Goal: Check status: Check status

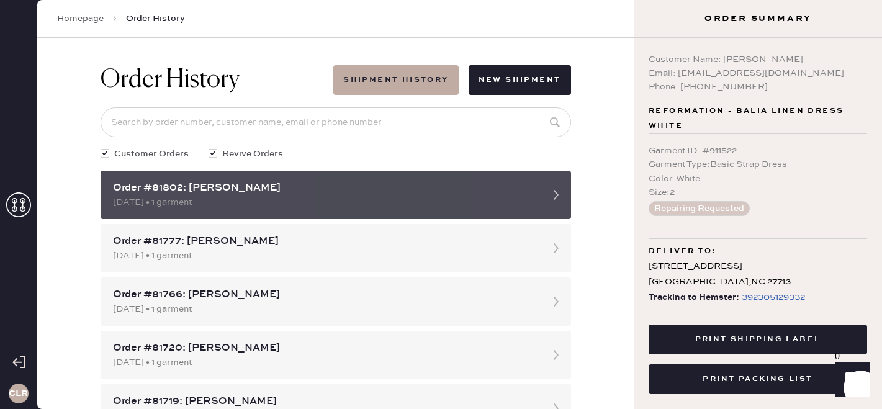
scroll to position [40, 0]
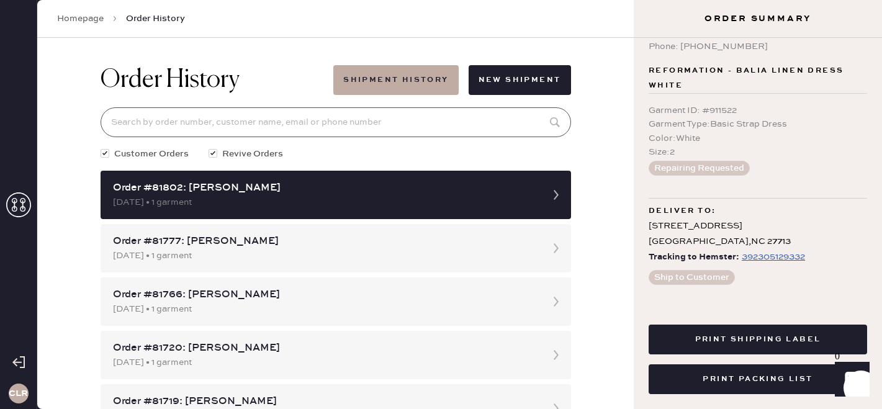
click at [176, 120] on input at bounding box center [336, 122] width 470 height 30
paste input "81486"
click at [232, 119] on input "81486" at bounding box center [336, 122] width 470 height 30
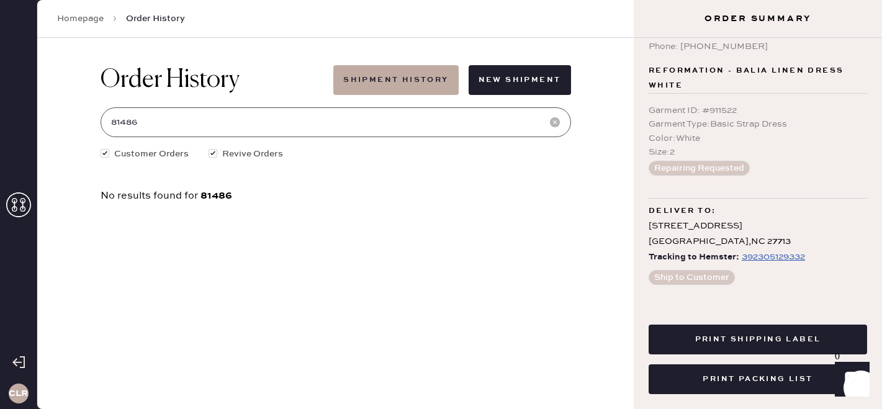
type input "81486"
click at [24, 207] on icon at bounding box center [18, 204] width 25 height 25
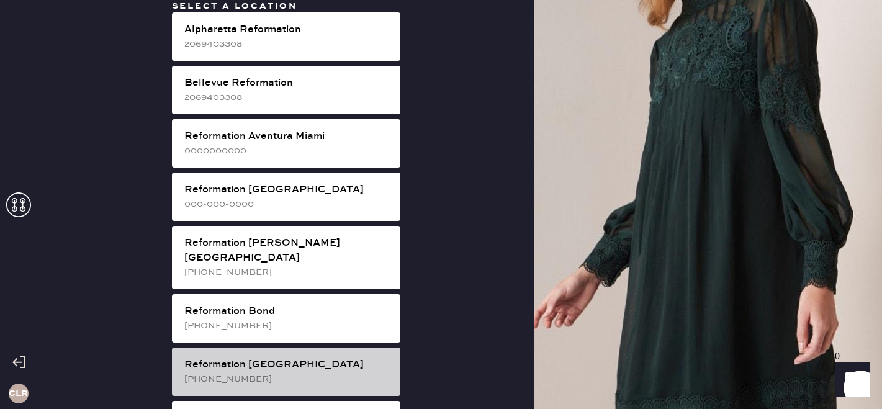
click at [236, 358] on div "Reformation [GEOGRAPHIC_DATA]" at bounding box center [287, 365] width 206 height 15
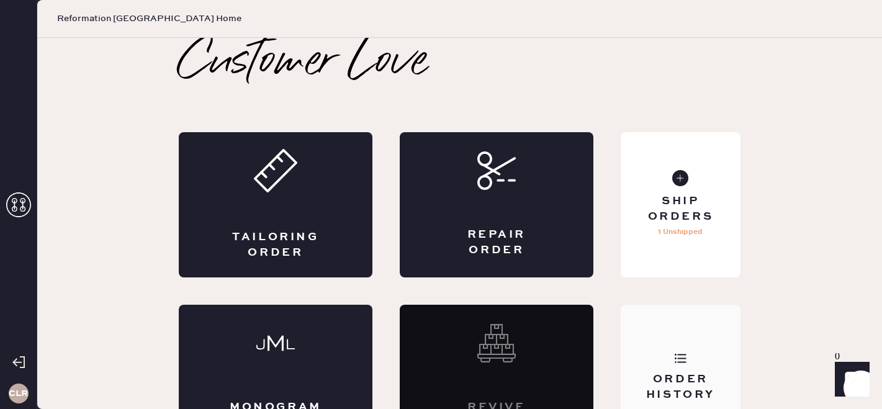
click at [650, 358] on div "Order History" at bounding box center [681, 377] width 120 height 145
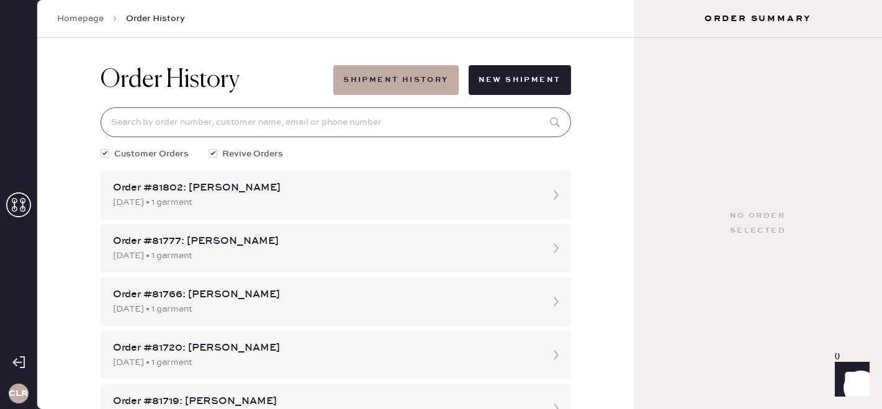
click at [287, 119] on input at bounding box center [336, 122] width 470 height 30
paste input "81486"
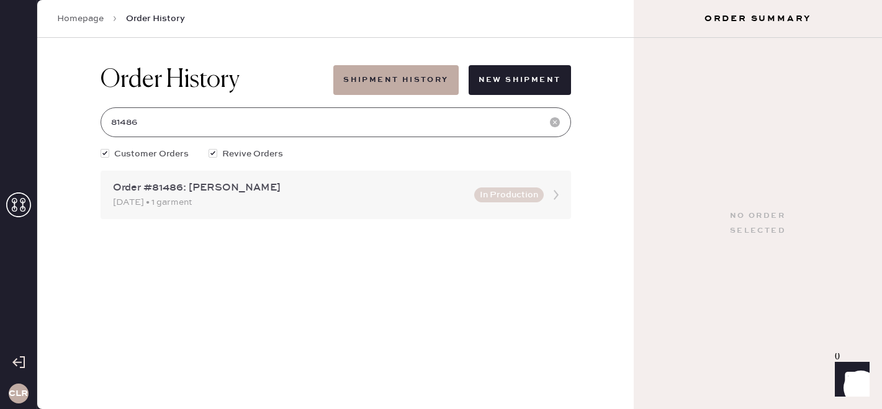
type input "81486"
click at [276, 197] on div "[DATE] • 1 garment" at bounding box center [290, 203] width 354 height 14
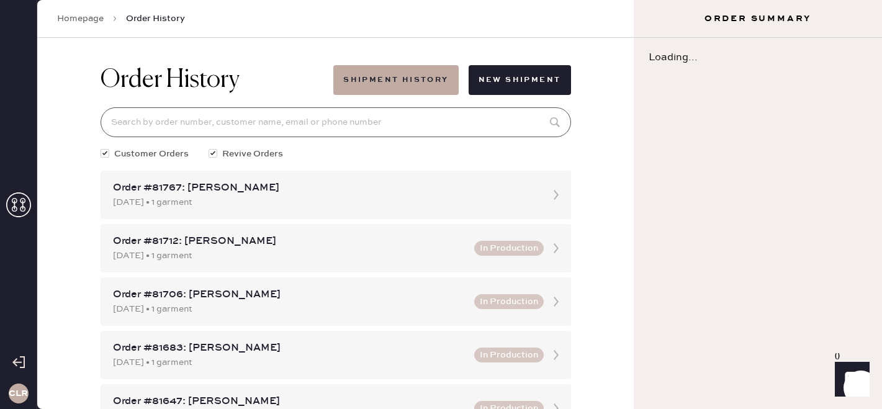
click at [251, 117] on input at bounding box center [336, 122] width 470 height 30
paste input "81486"
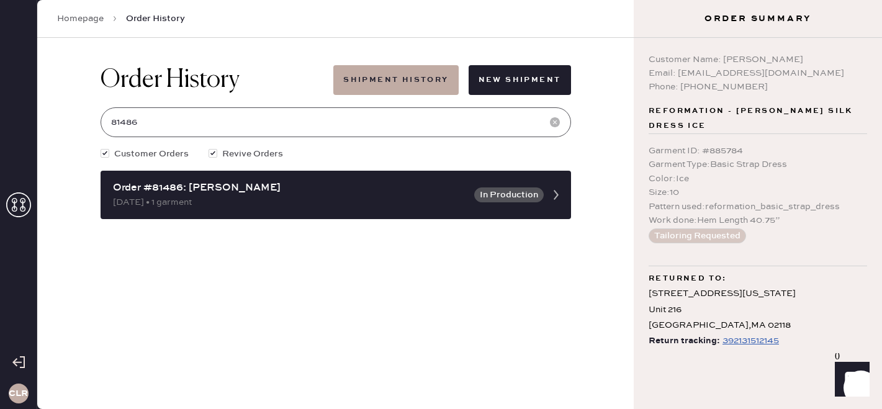
click at [336, 119] on input "81486" at bounding box center [336, 122] width 470 height 30
paste input "[EMAIL_ADDRESS][DOMAIN_NAME]"
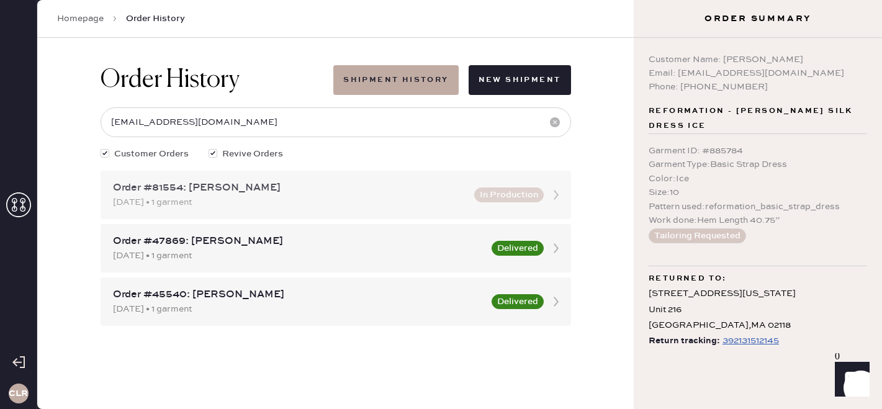
click at [304, 186] on div "Order #81554: [PERSON_NAME]" at bounding box center [290, 188] width 354 height 15
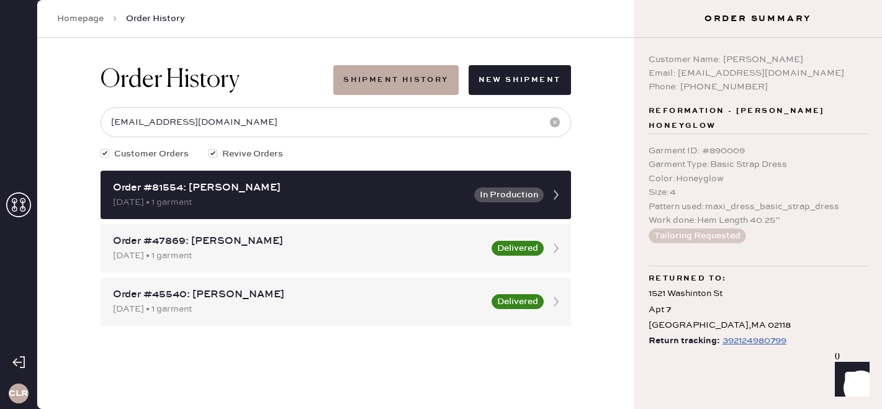
click at [730, 68] on div "Email: [EMAIL_ADDRESS][DOMAIN_NAME]" at bounding box center [758, 73] width 218 height 14
click at [704, 71] on div "Email: [EMAIL_ADDRESS][DOMAIN_NAME]" at bounding box center [758, 73] width 218 height 14
drag, startPoint x: 677, startPoint y: 71, endPoint x: 858, endPoint y: 68, distance: 180.6
click at [858, 68] on div "Email: [EMAIL_ADDRESS][DOMAIN_NAME]" at bounding box center [758, 73] width 218 height 14
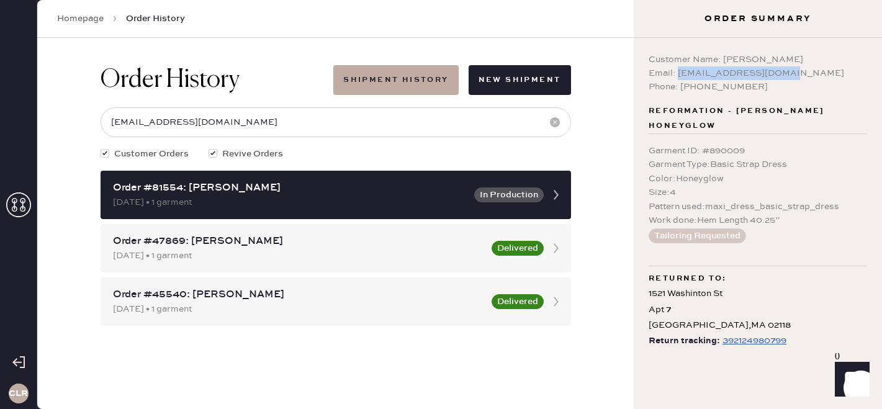
copy div "[EMAIL_ADDRESS][DOMAIN_NAME]"
click at [332, 120] on input "[EMAIL_ADDRESS][DOMAIN_NAME]" at bounding box center [336, 122] width 470 height 30
paste input "81486"
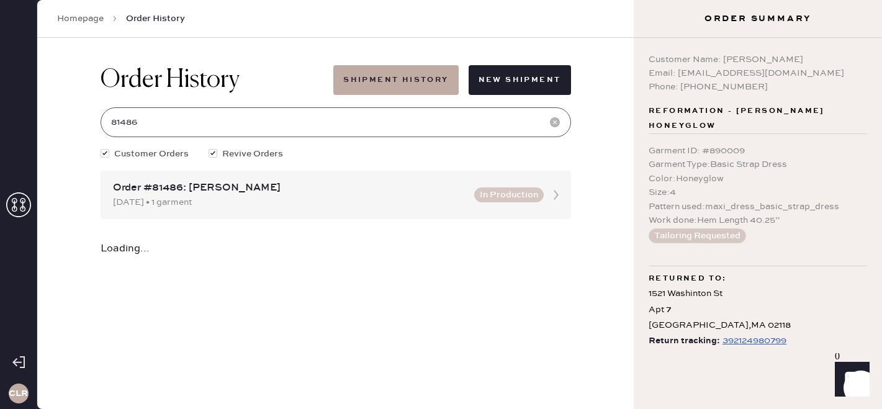
click at [332, 120] on input "81486" at bounding box center [336, 122] width 470 height 30
type input "81486"
click at [214, 130] on input "81486" at bounding box center [336, 122] width 470 height 30
